Goal: Find specific page/section: Find specific page/section

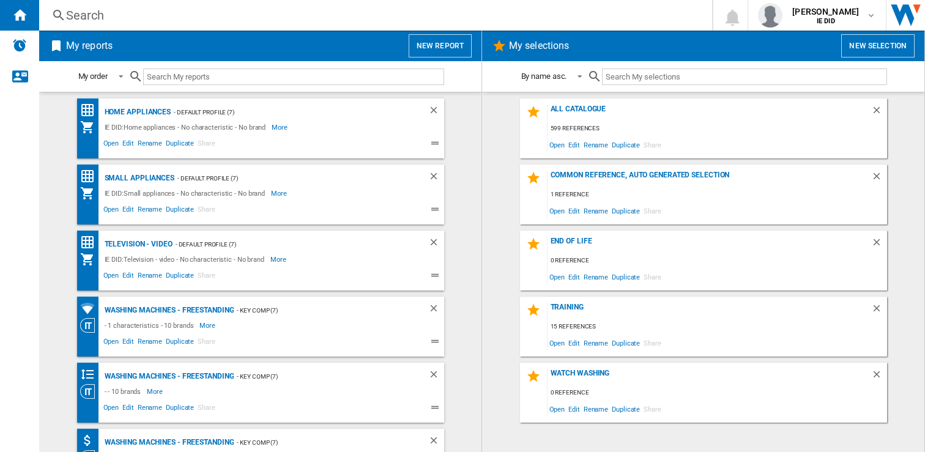
click at [135, 18] on div "Search" at bounding box center [373, 15] width 614 height 17
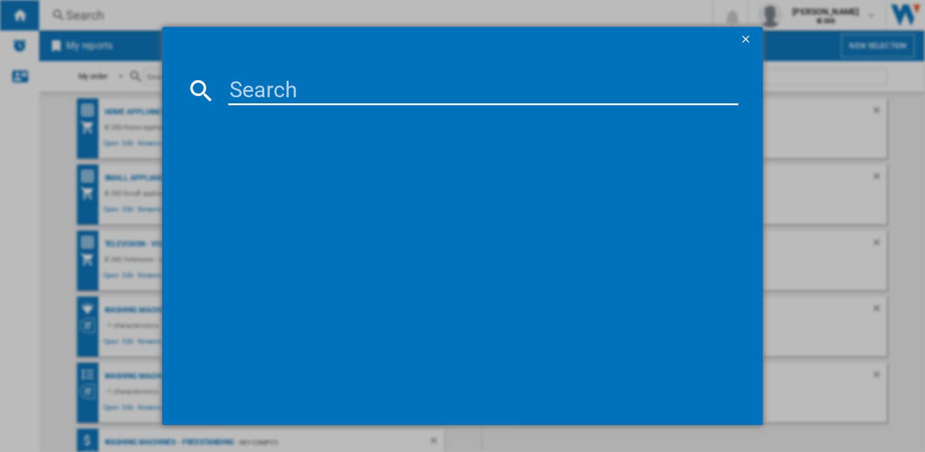
click at [243, 84] on input at bounding box center [483, 90] width 511 height 29
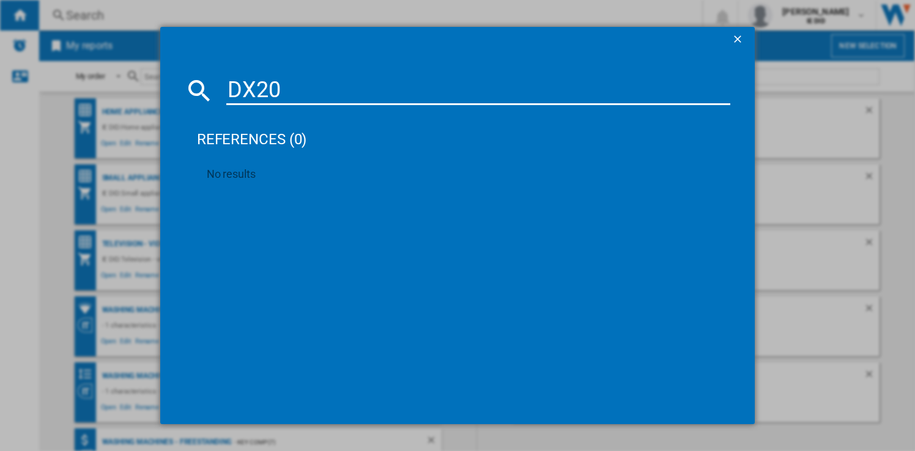
click at [258, 92] on input "DX20" at bounding box center [478, 90] width 504 height 29
type input "DXFF20"
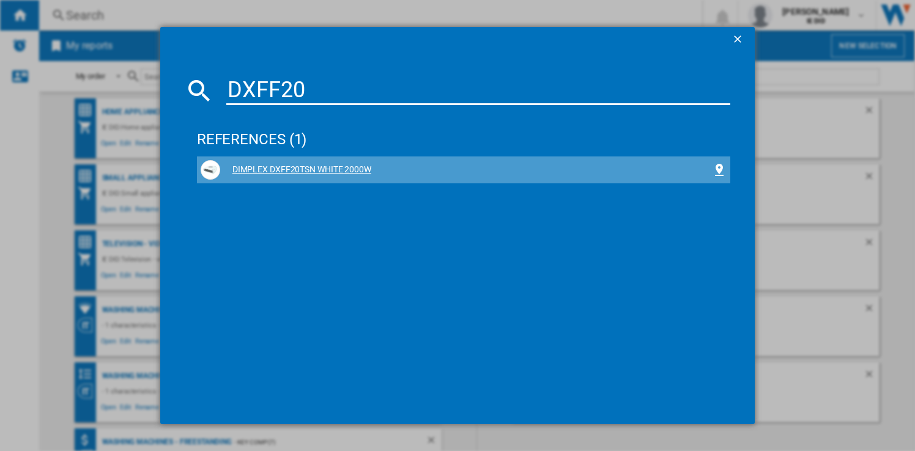
click at [302, 168] on div "DIMPLEX DXFF20TSN WHITE 2000W" at bounding box center [466, 170] width 492 height 12
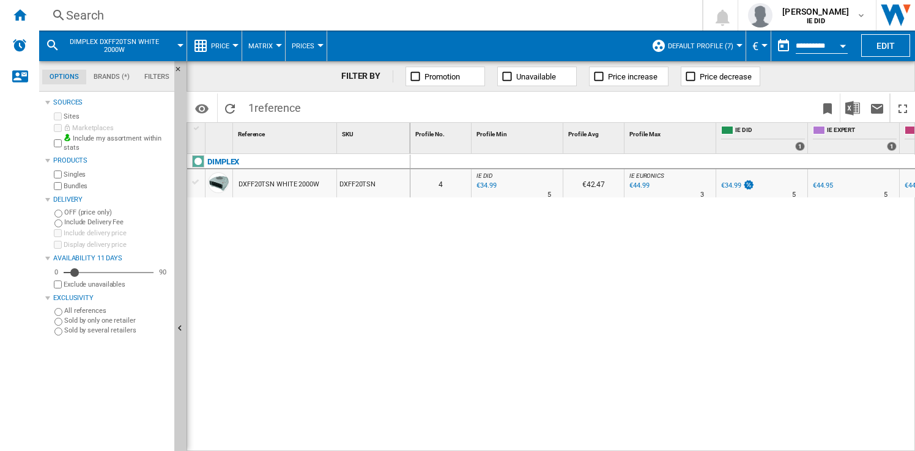
click at [159, 20] on div "Search" at bounding box center [368, 15] width 604 height 17
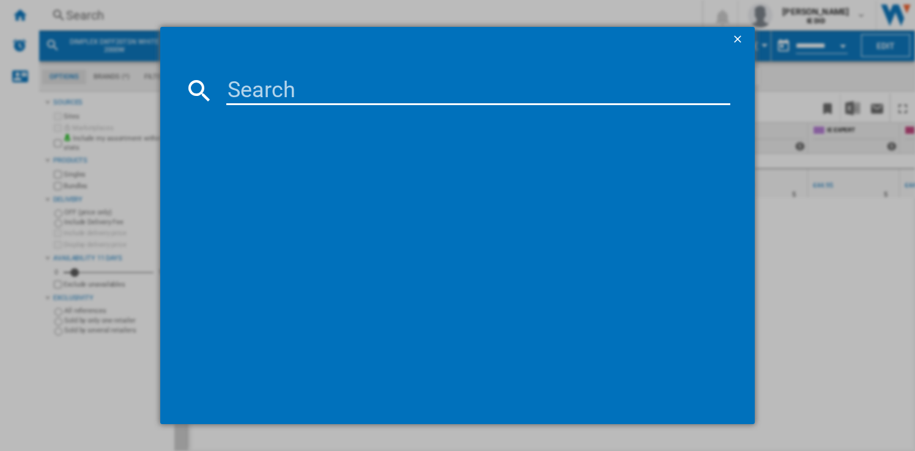
click at [242, 92] on input at bounding box center [478, 90] width 504 height 29
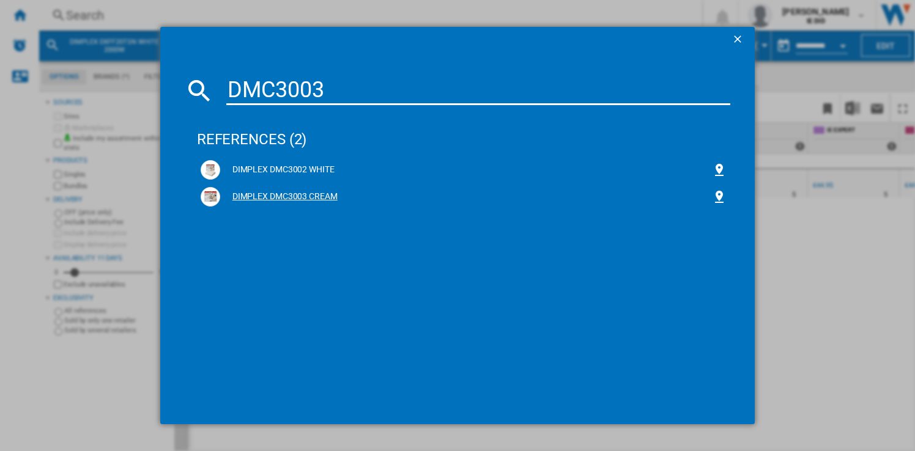
type input "DMC3003"
click at [311, 197] on div "DIMPLEX DMC3003 CREAM" at bounding box center [466, 197] width 492 height 12
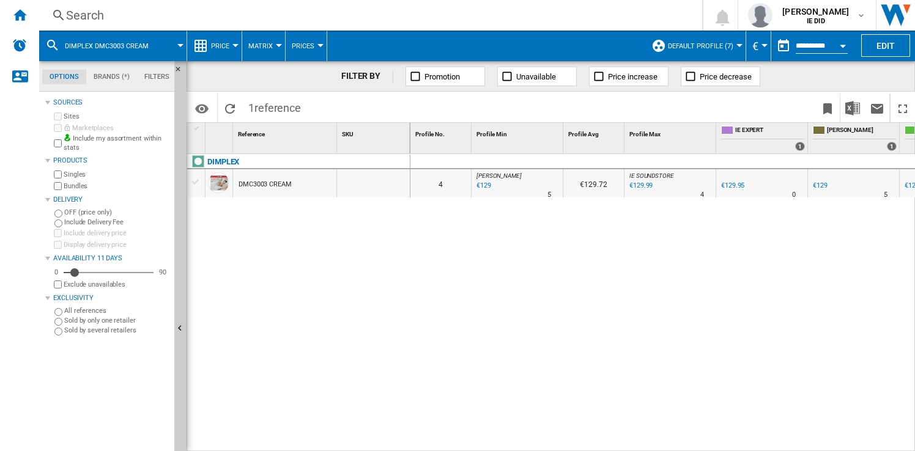
scroll to position [0, 168]
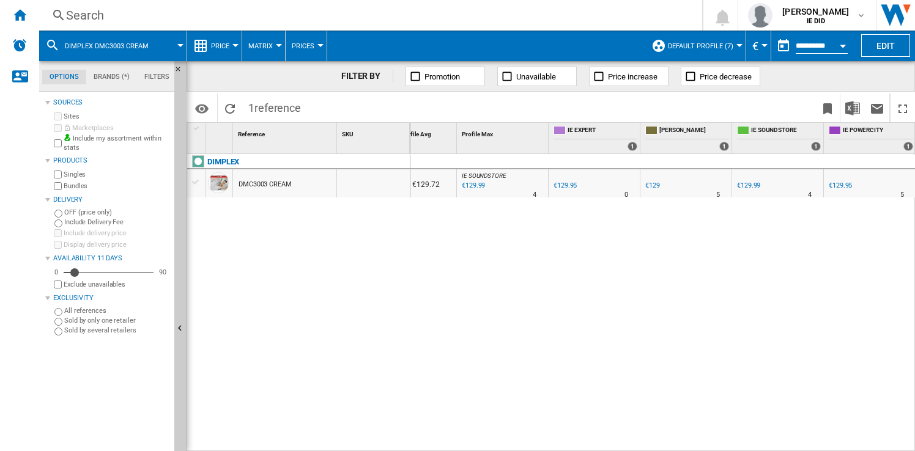
click at [220, 21] on div "Search" at bounding box center [368, 15] width 604 height 17
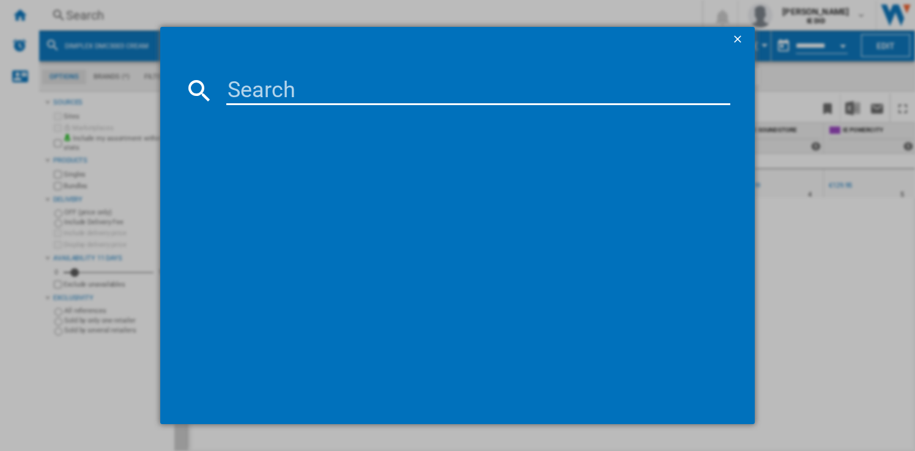
click at [253, 88] on input at bounding box center [478, 90] width 504 height 29
type input "980583"
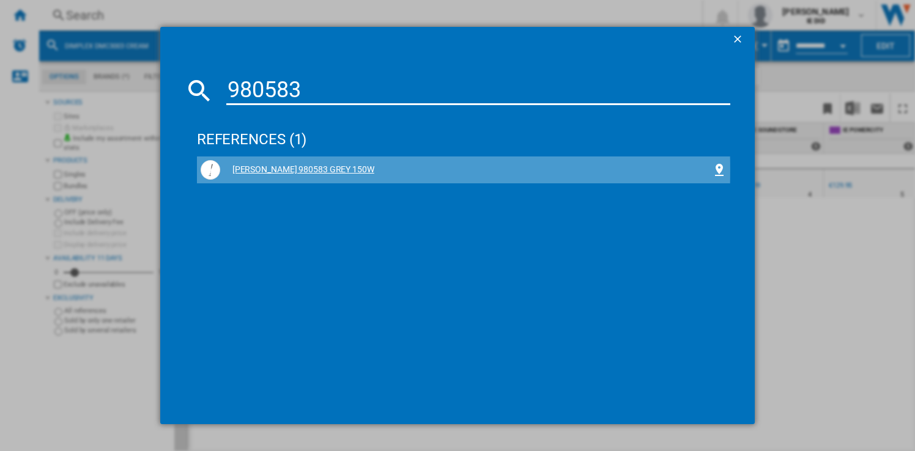
click at [339, 170] on div "[PERSON_NAME] 980583 GREY 150W" at bounding box center [466, 170] width 492 height 12
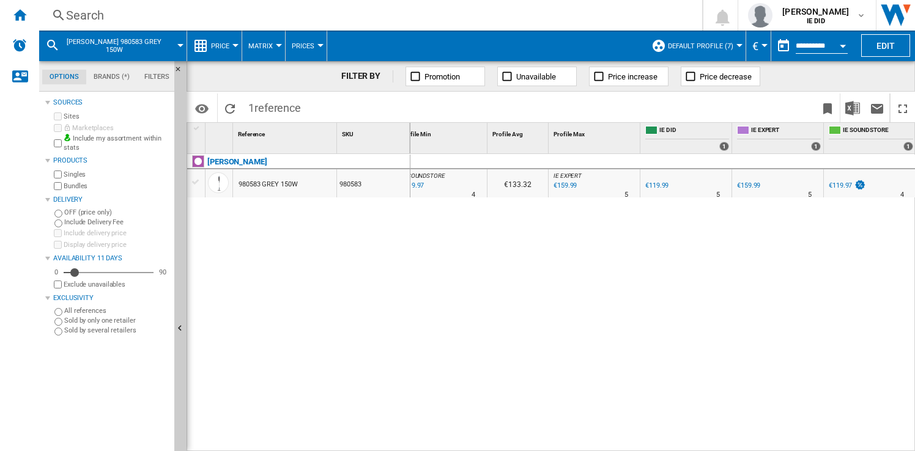
scroll to position [0, 75]
click at [212, 20] on div "Search" at bounding box center [368, 15] width 604 height 17
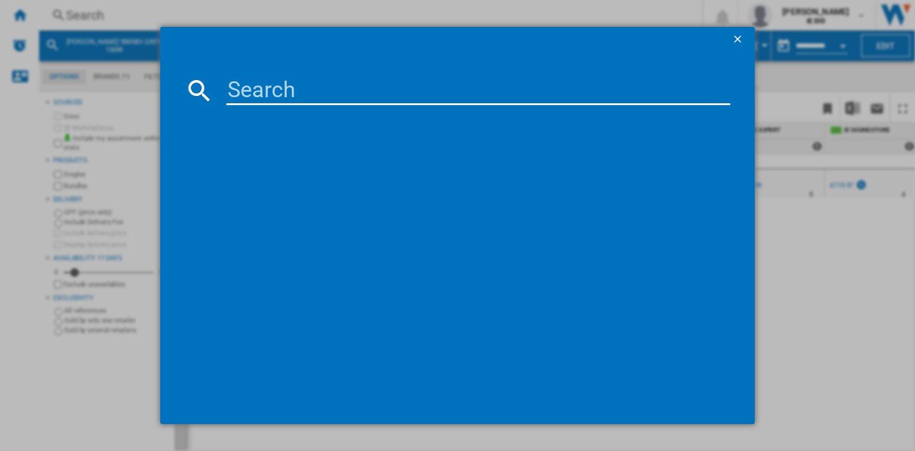
click at [231, 76] on input at bounding box center [478, 90] width 504 height 29
type input "332102"
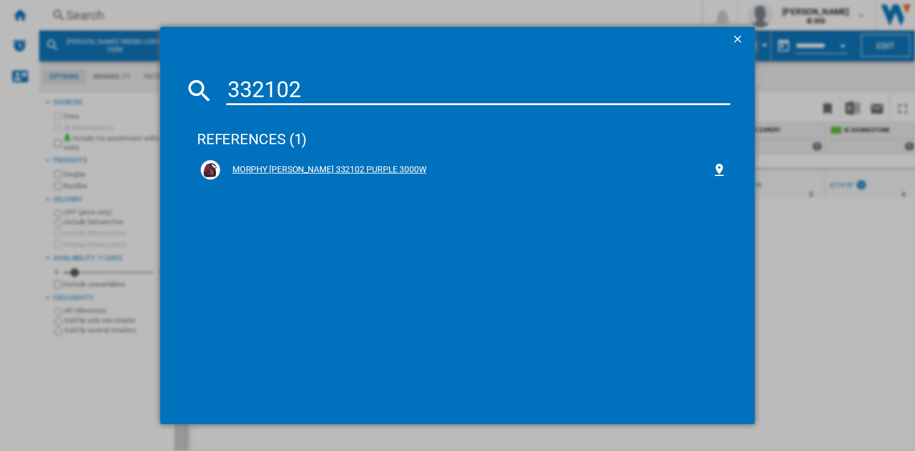
click at [287, 171] on div "MORPHY [PERSON_NAME] 332102 PURPLE 3000W" at bounding box center [466, 170] width 492 height 12
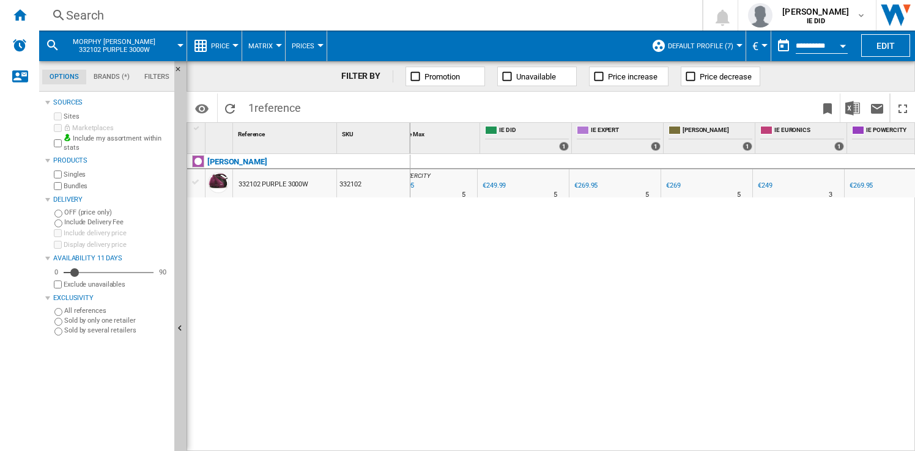
scroll to position [0, 239]
click at [245, 20] on div "Search" at bounding box center [368, 15] width 604 height 17
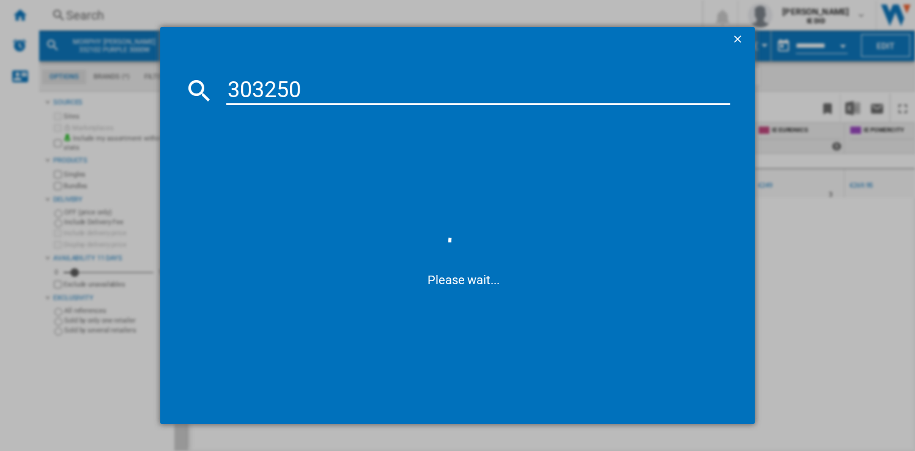
type input "303250"
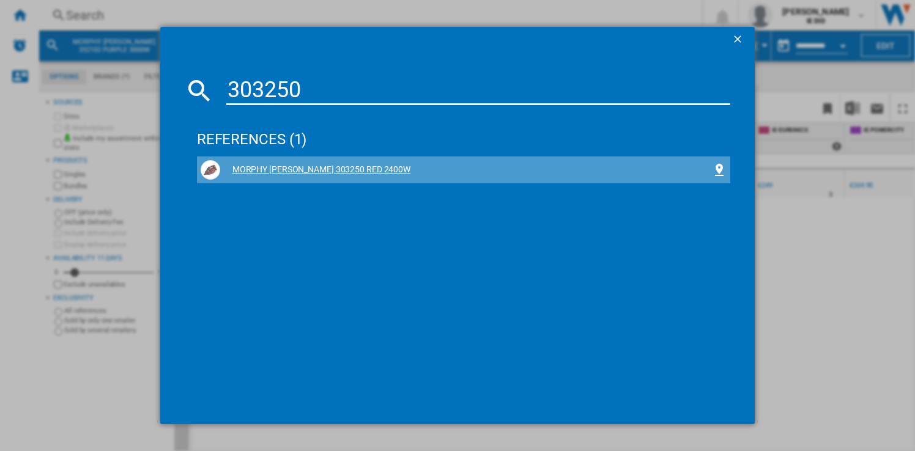
click at [301, 167] on div "MORPHY [PERSON_NAME] 303250 RED 2400W" at bounding box center [466, 170] width 492 height 12
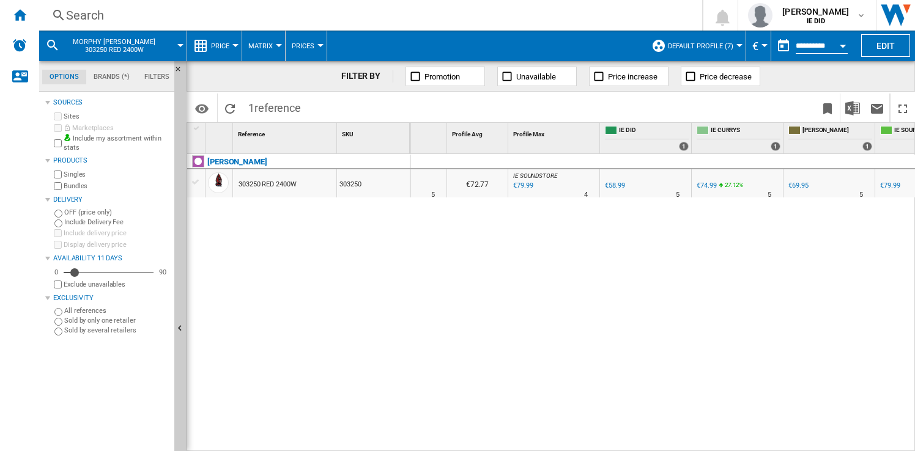
scroll to position [0, 151]
